Goal: Information Seeking & Learning: Learn about a topic

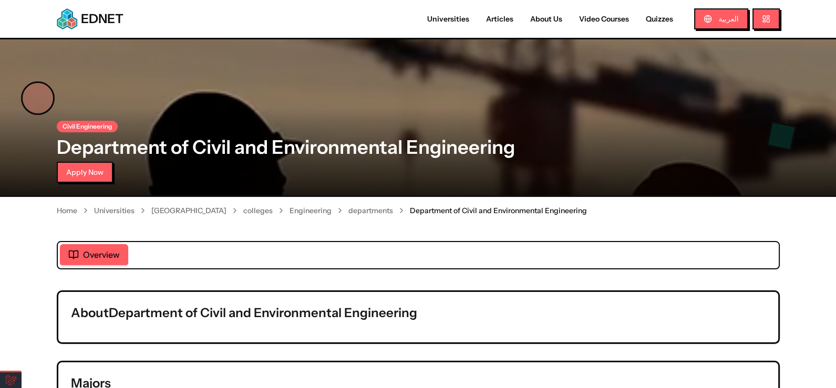
click at [208, 216] on nav "Home Universities [GEOGRAPHIC_DATA] colleges Engineering departments Department…" at bounding box center [418, 210] width 723 height 27
click at [214, 211] on link "[GEOGRAPHIC_DATA]" at bounding box center [188, 210] width 75 height 11
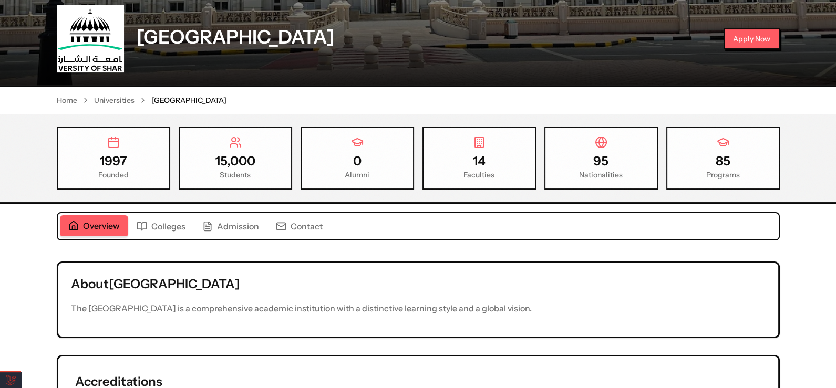
scroll to position [210, 0]
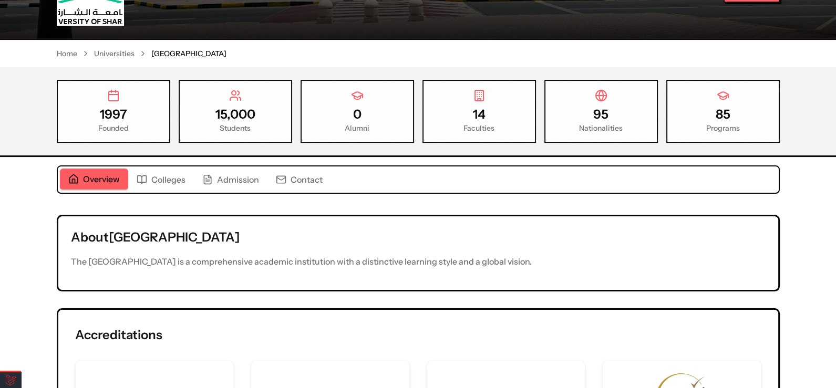
click at [158, 181] on span "Colleges" at bounding box center [168, 179] width 34 height 13
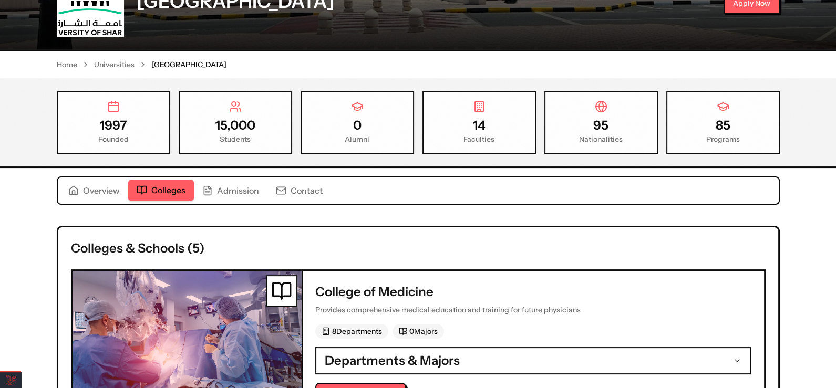
scroll to position [90, 0]
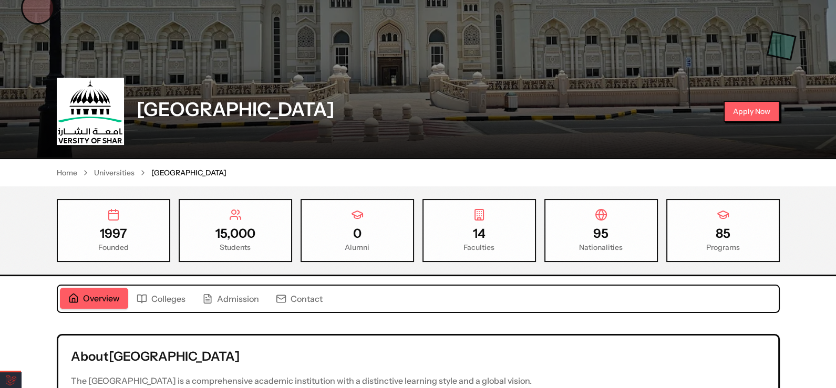
click at [102, 290] on button "Overview" at bounding box center [94, 299] width 68 height 22
